Goal: Task Accomplishment & Management: Complete application form

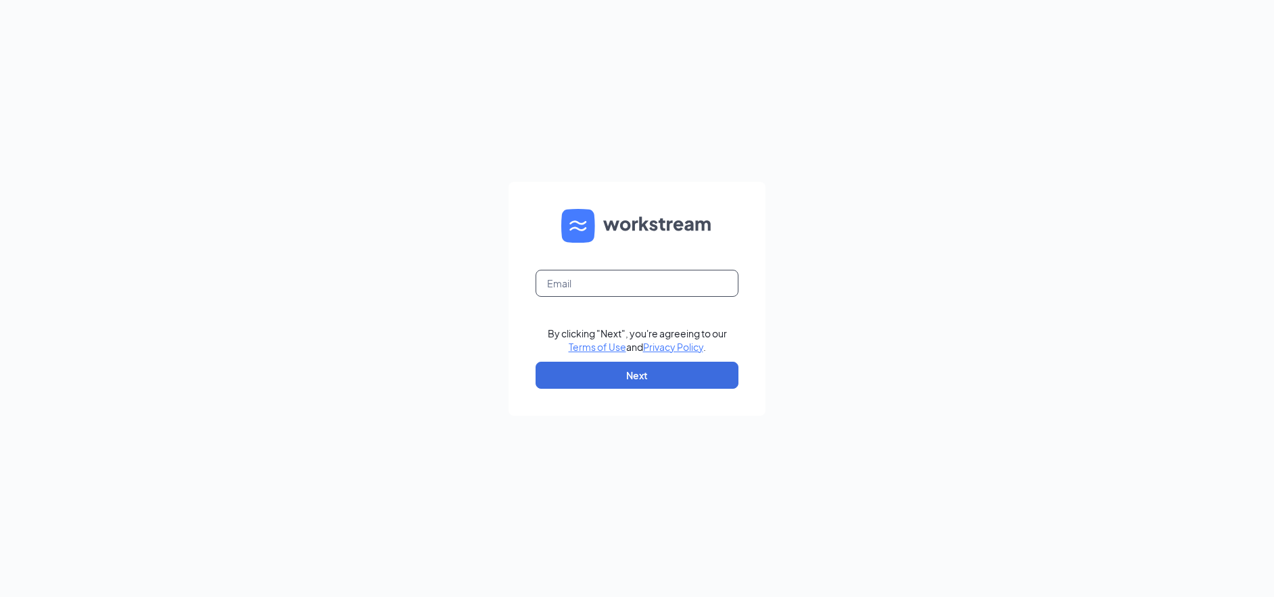
click at [563, 286] on input "text" at bounding box center [637, 283] width 203 height 27
type input "[PERSON_NAME][EMAIL_ADDRESS][PERSON_NAME][DOMAIN_NAME]"
click at [633, 375] on button "Next" at bounding box center [637, 375] width 203 height 27
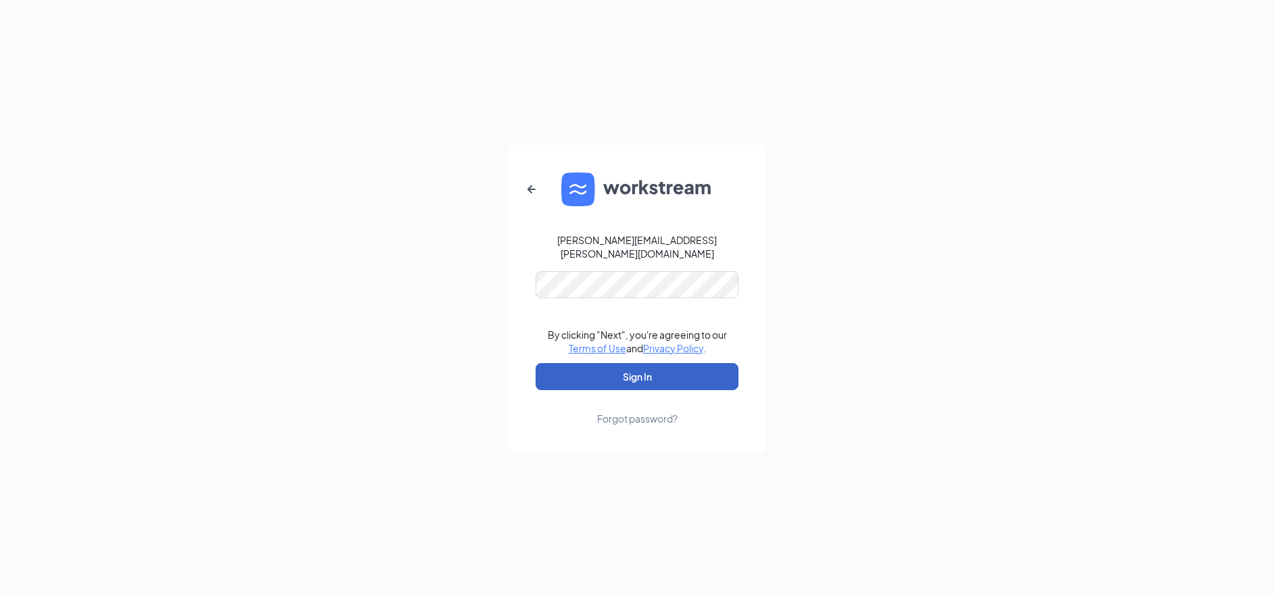
click at [644, 375] on button "Sign In" at bounding box center [637, 376] width 203 height 27
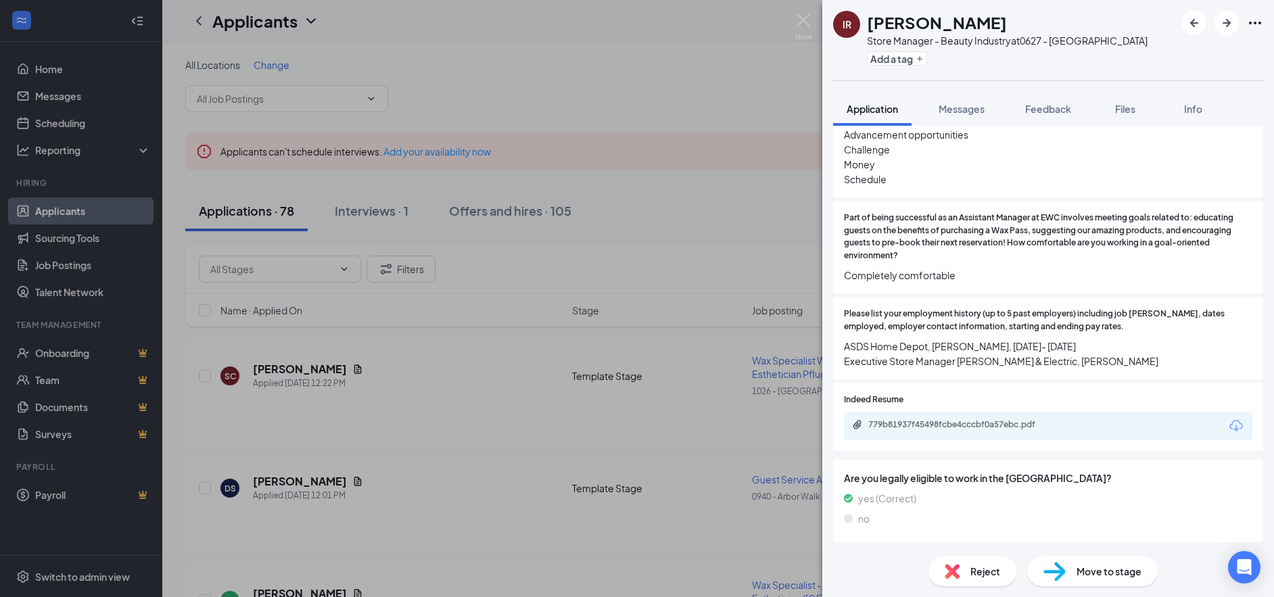
scroll to position [1068, 0]
click at [960, 420] on div "779b81937f45498fcbe4cccbf0a57ebc.pdf" at bounding box center [962, 424] width 189 height 11
